Goal: Transaction & Acquisition: Purchase product/service

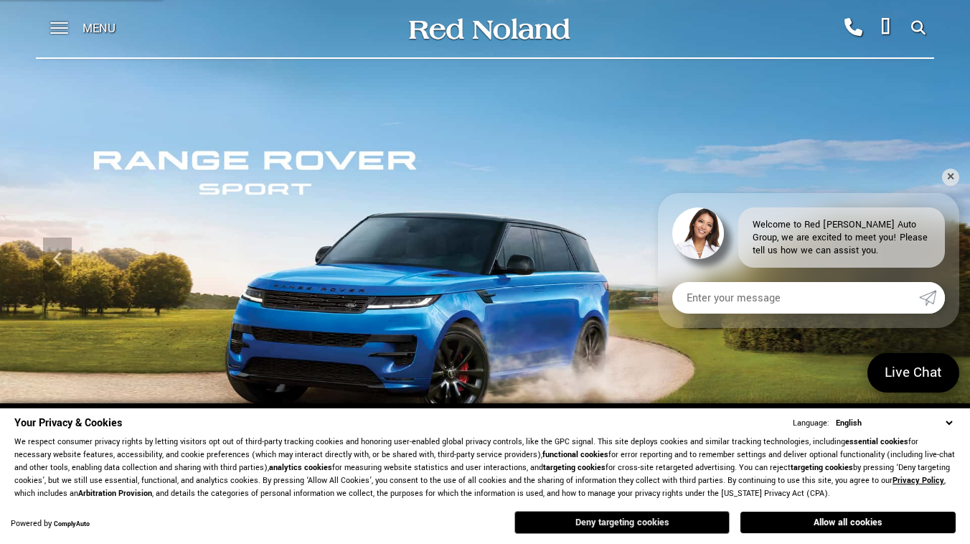
click at [567, 516] on button "Deny targeting cookies" at bounding box center [621, 522] width 215 height 23
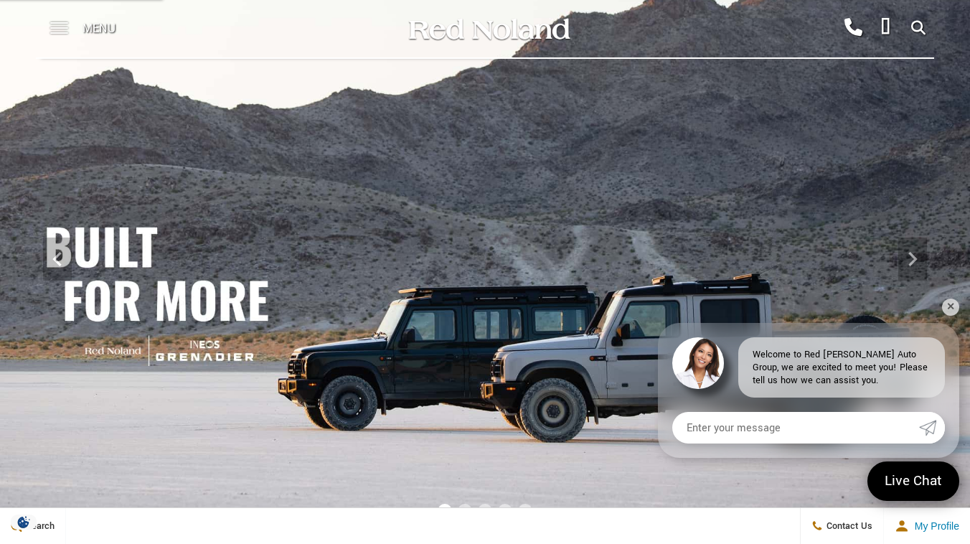
click at [62, 22] on span at bounding box center [59, 22] width 18 height 1
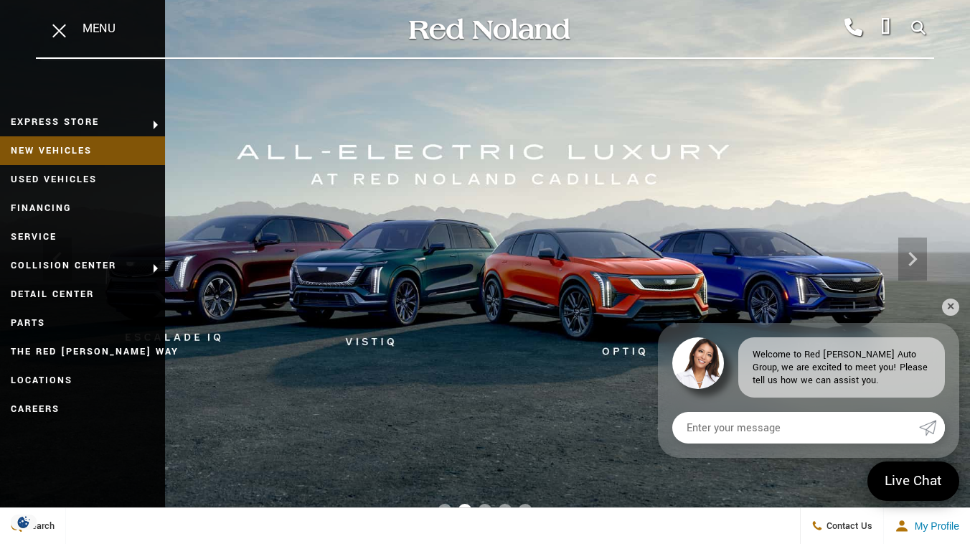
click at [93, 157] on link "New Vehicles" at bounding box center [82, 150] width 165 height 29
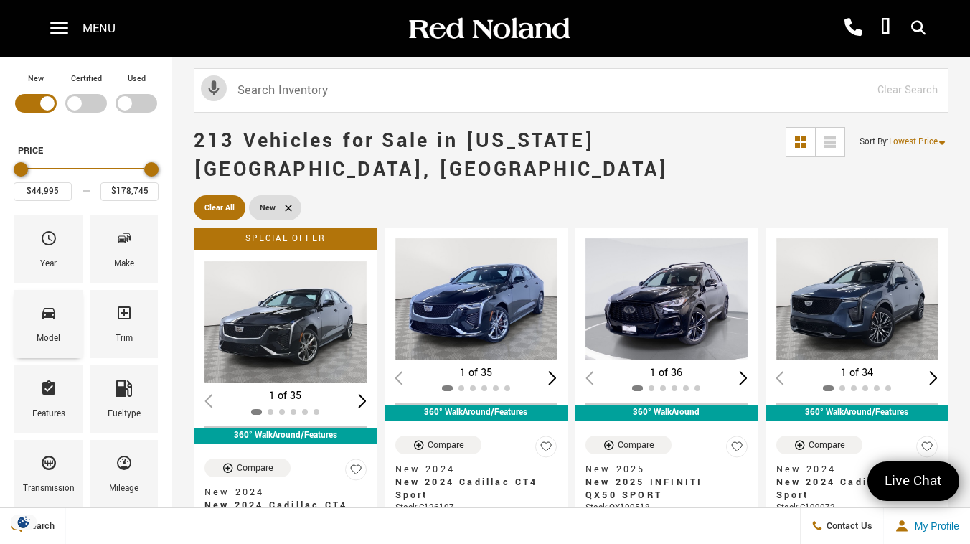
click at [63, 319] on div "Model" at bounding box center [48, 323] width 68 height 67
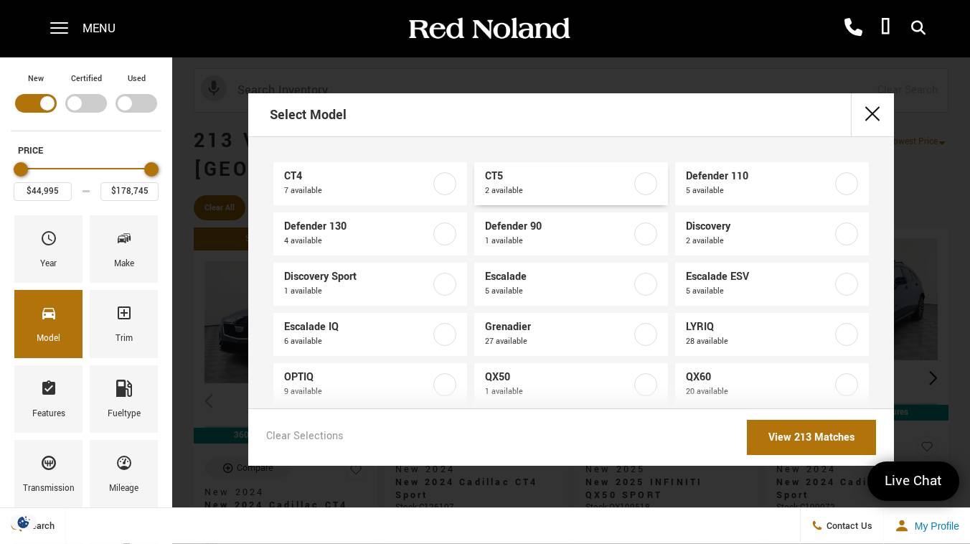
click at [621, 191] on span "2 available" at bounding box center [558, 191] width 146 height 14
type input "$60,085"
type input "$118,430"
checkbox input "true"
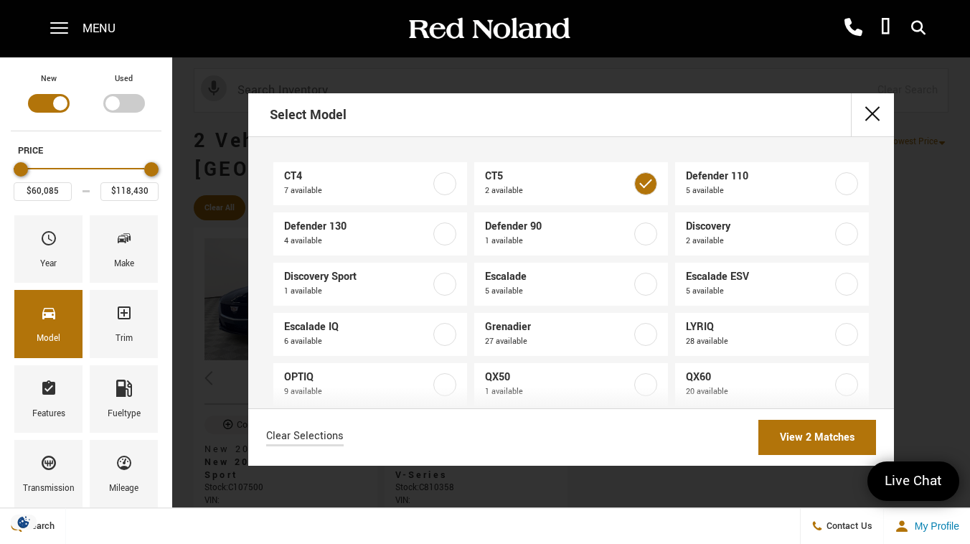
click at [805, 447] on link "View 2 Matches" at bounding box center [817, 437] width 118 height 35
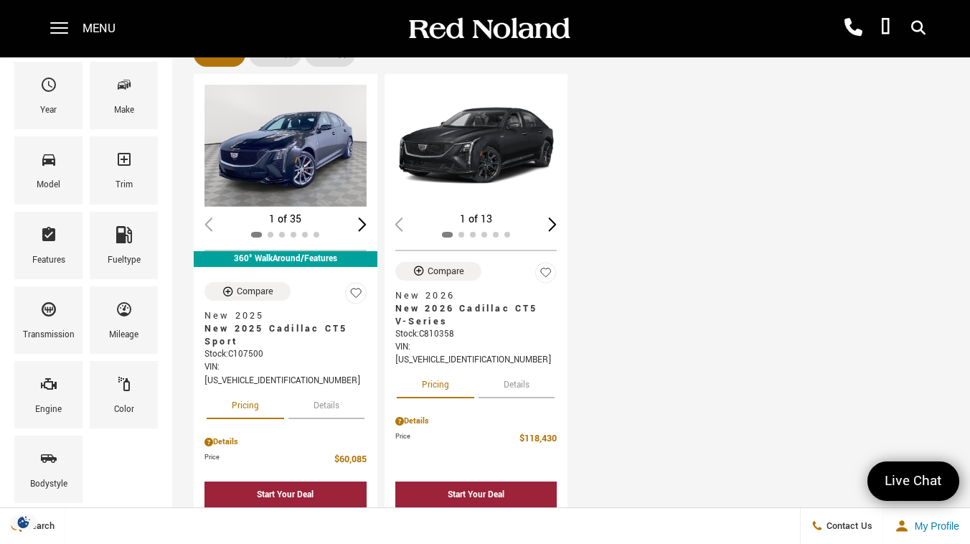
scroll to position [124, 0]
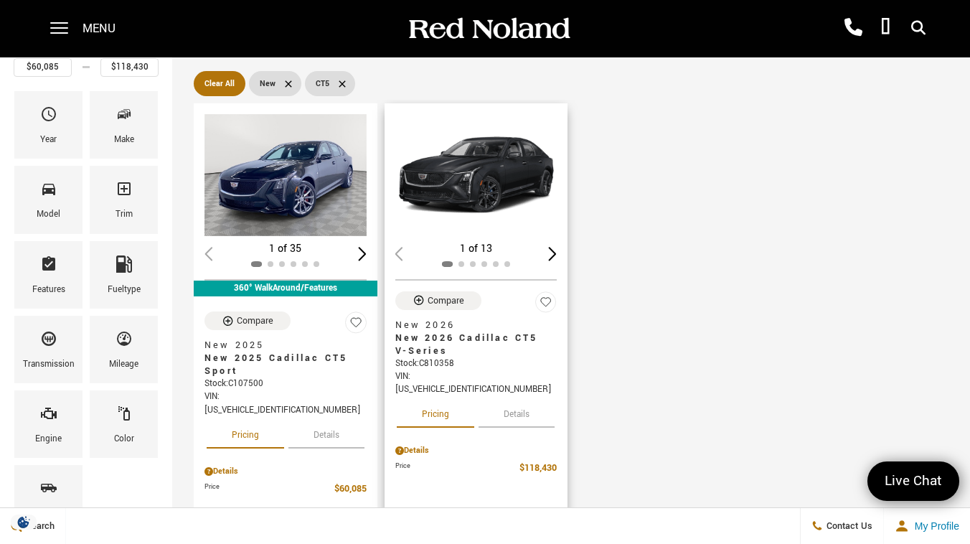
click at [463, 166] on img "1 / 2" at bounding box center [476, 175] width 162 height 122
